Goal: Task Accomplishment & Management: Manage account settings

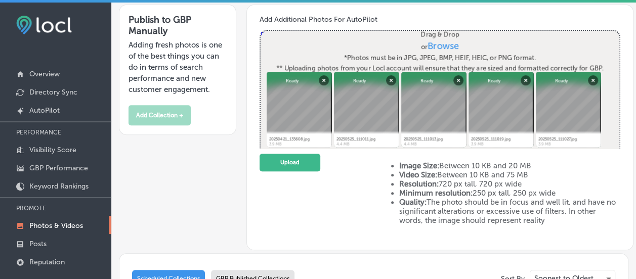
scroll to position [800, 0]
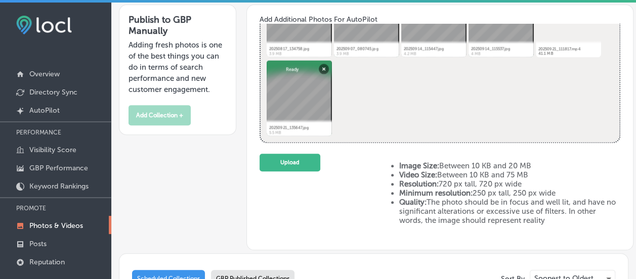
click at [293, 159] on button "Upload" at bounding box center [289, 163] width 61 height 18
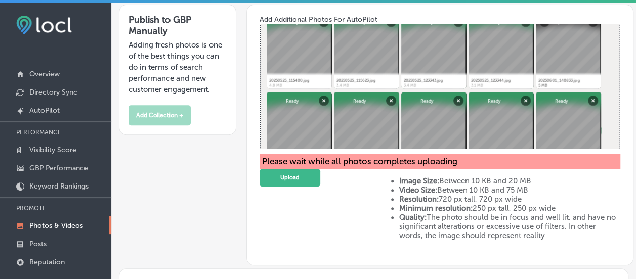
scroll to position [42, 0]
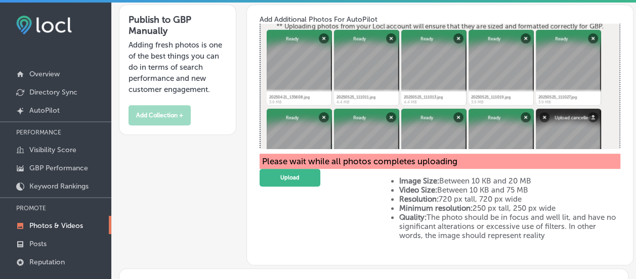
click at [232, 192] on div "Publish to GBP Manually Adding fresh photos is one of the best things you can d…" at bounding box center [373, 134] width 509 height 264
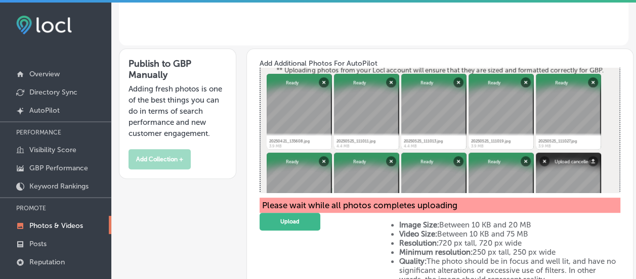
scroll to position [0, 0]
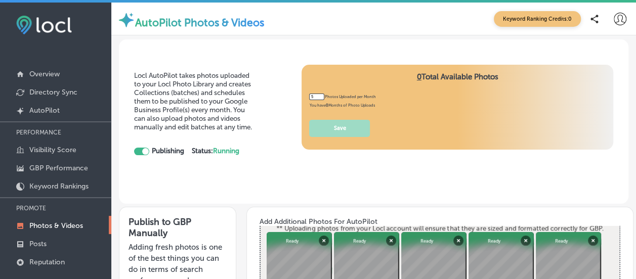
click at [33, 69] on link "Overview" at bounding box center [55, 73] width 111 height 18
